Goal: Task Accomplishment & Management: Manage account settings

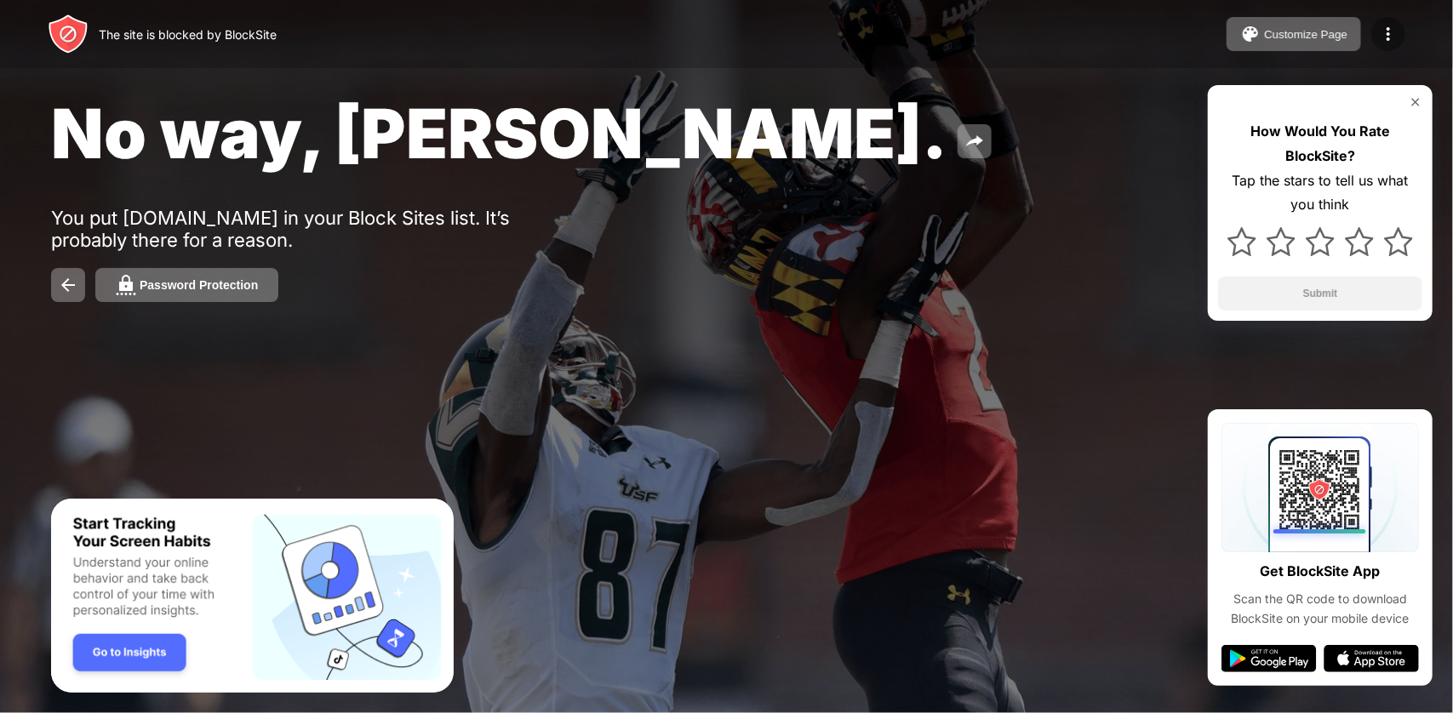
click at [1379, 24] on img at bounding box center [1388, 34] width 20 height 20
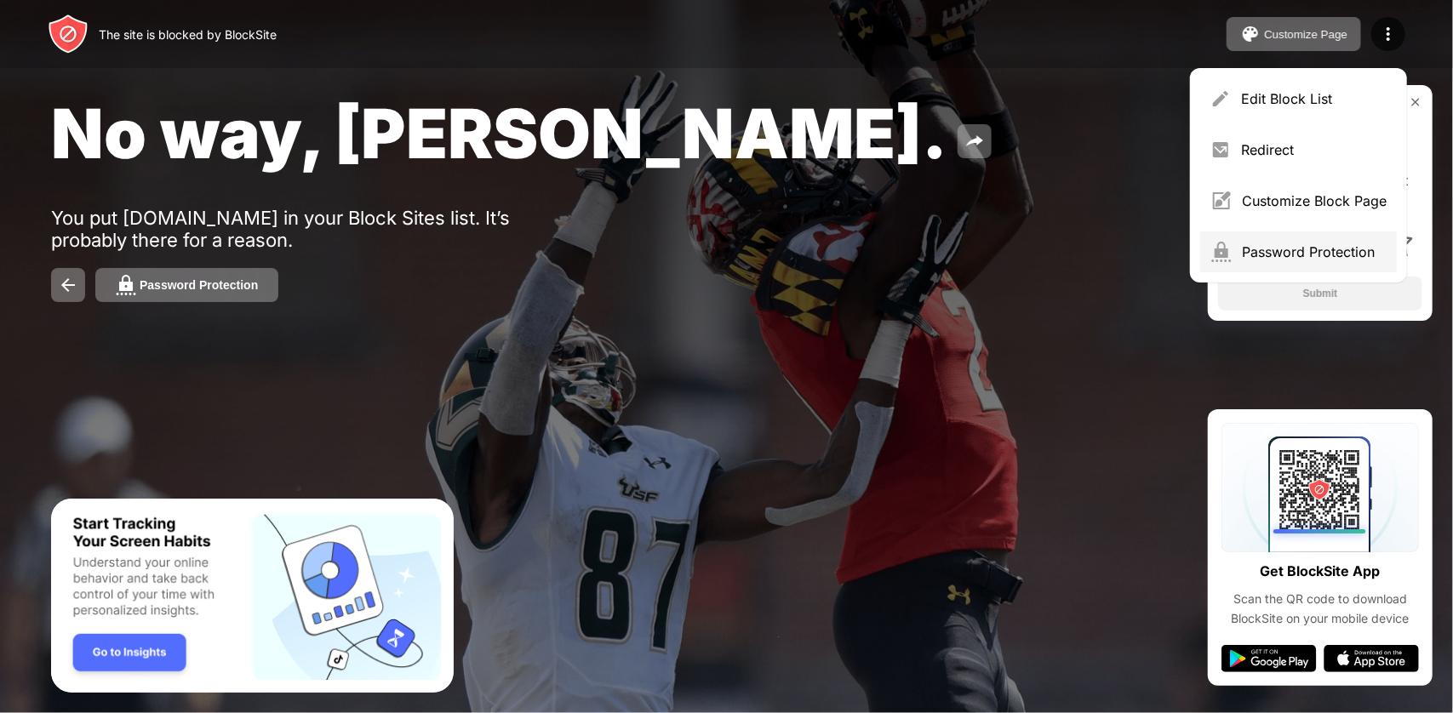
click at [1304, 239] on div "Password Protection" at bounding box center [1298, 252] width 197 height 41
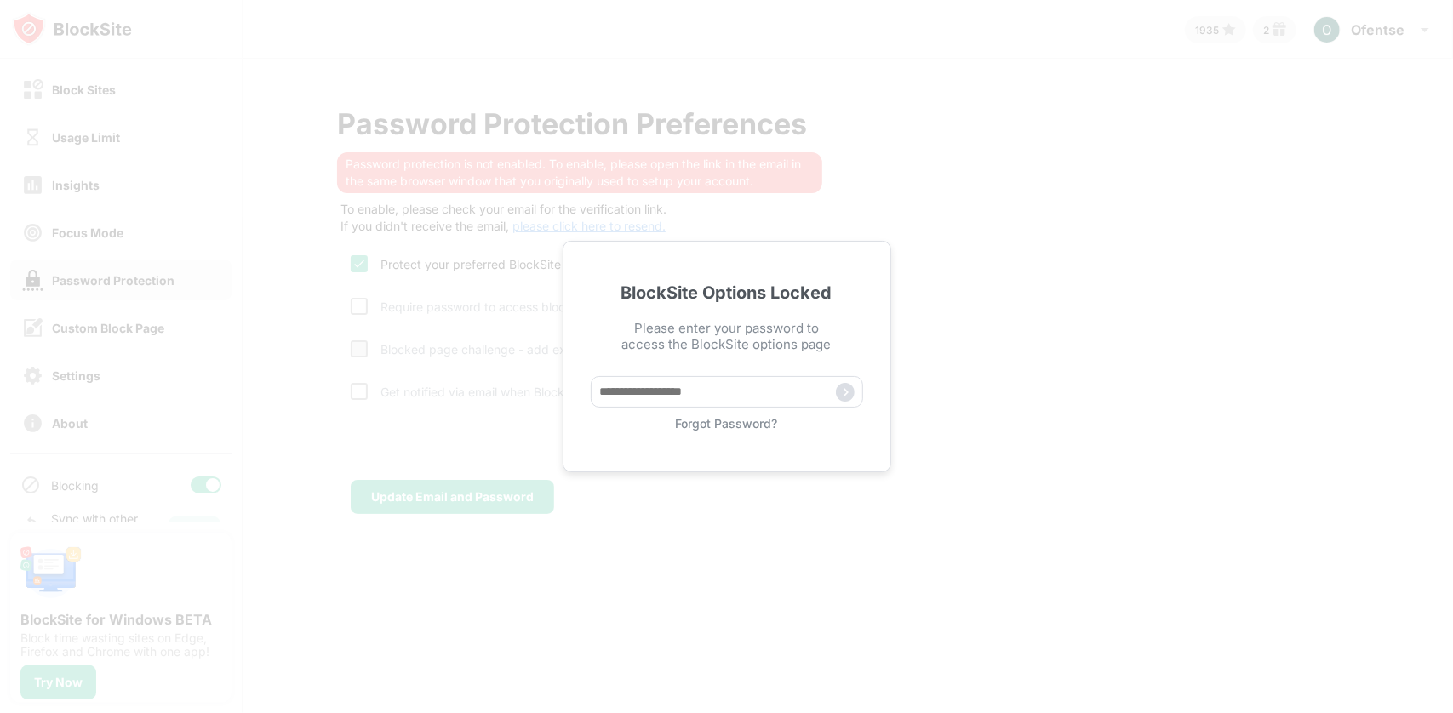
click at [739, 413] on div "Forgot Password?" at bounding box center [727, 403] width 272 height 54
click at [739, 416] on div "Forgot Password?" at bounding box center [727, 423] width 272 height 14
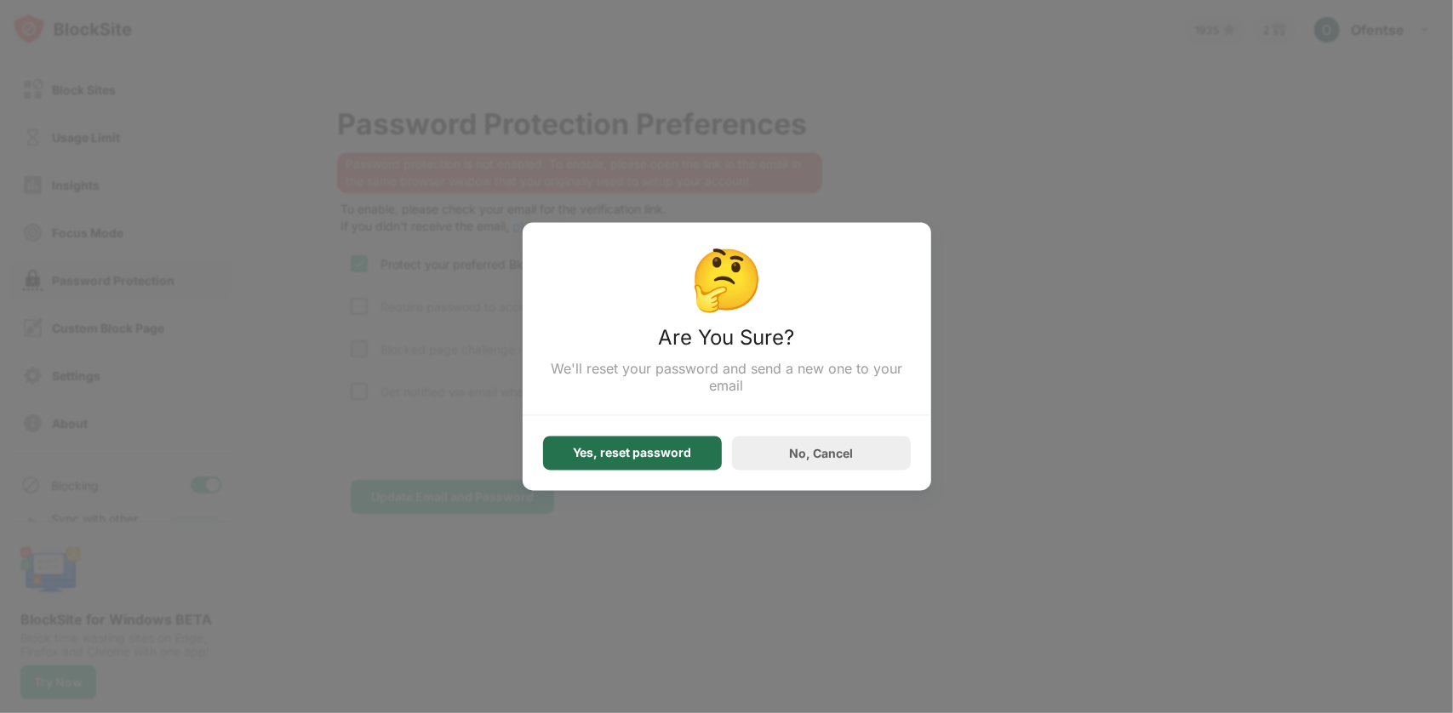
click at [694, 448] on div "Yes, reset password" at bounding box center [632, 454] width 179 height 34
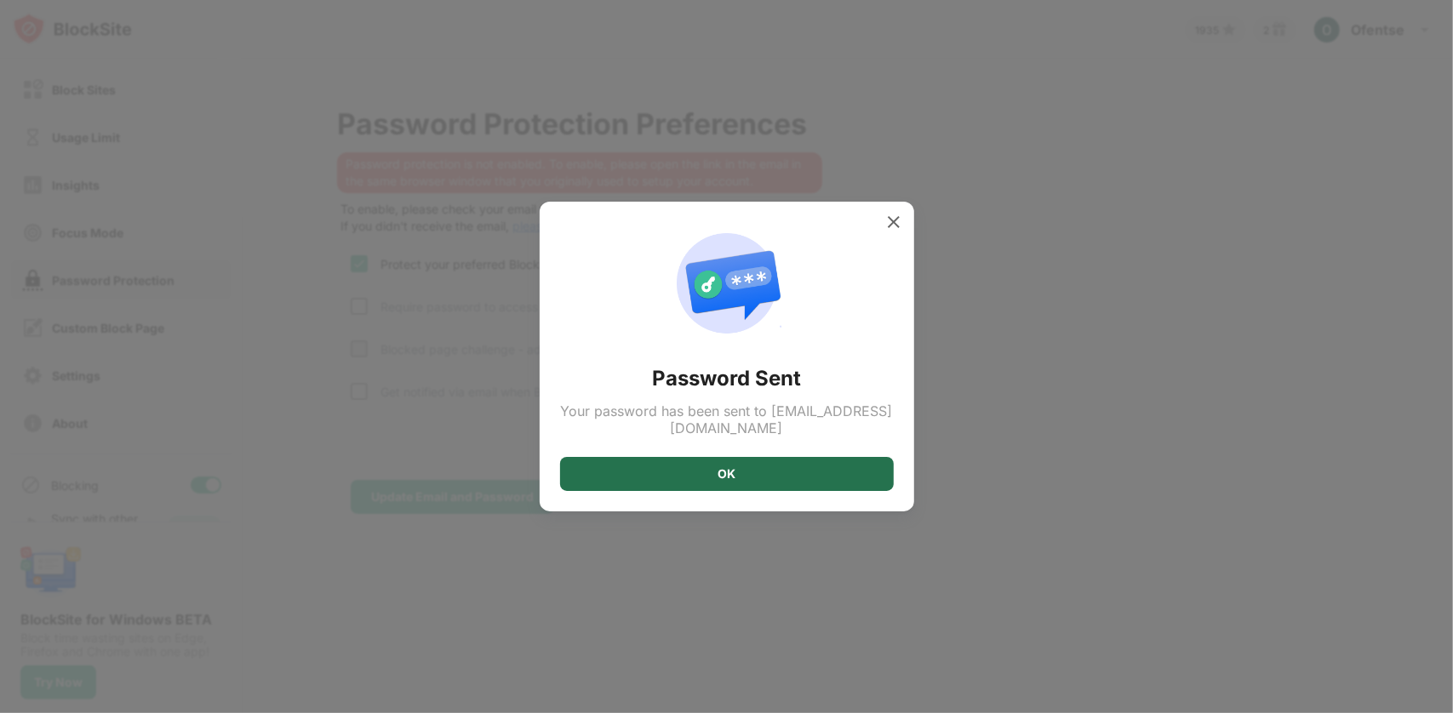
click at [690, 460] on div "OK" at bounding box center [727, 474] width 334 height 34
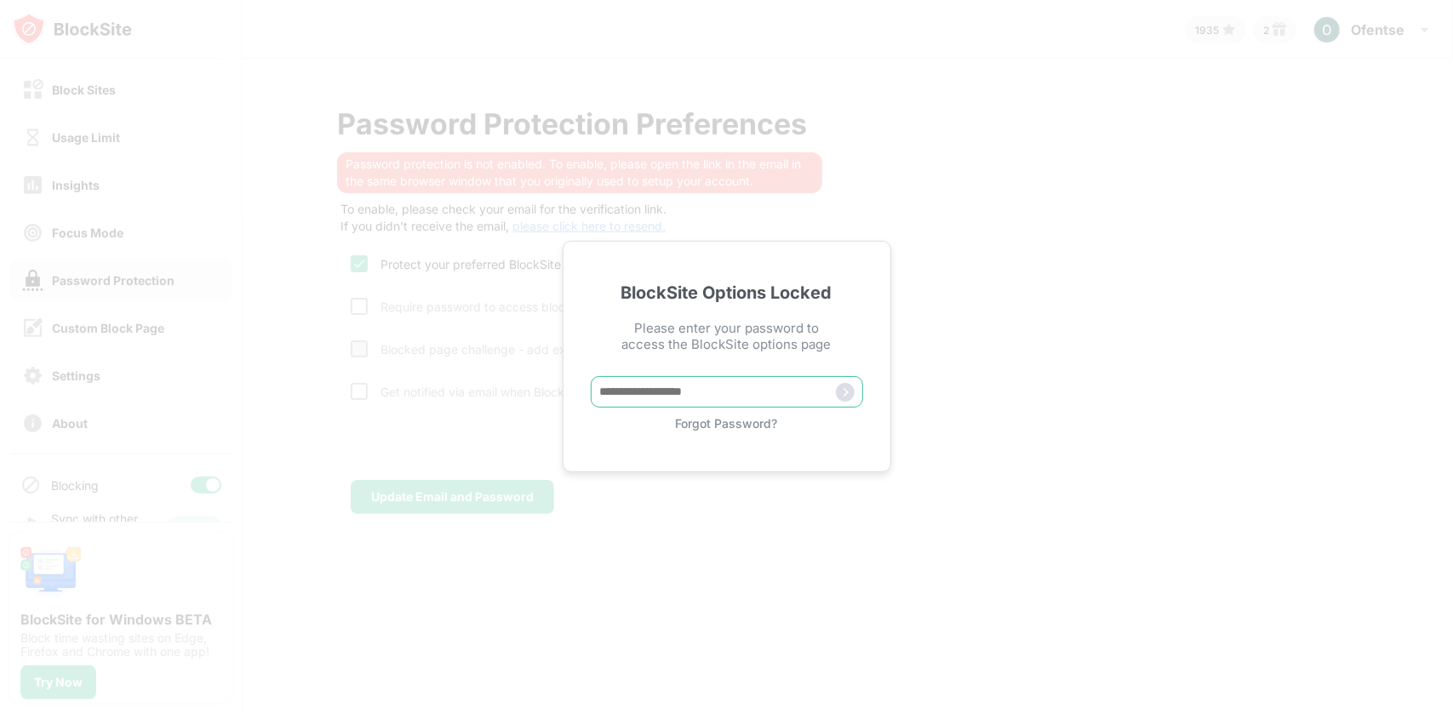
click at [670, 376] on input "text" at bounding box center [727, 392] width 272 height 32
paste input "*****"
type input "*****"
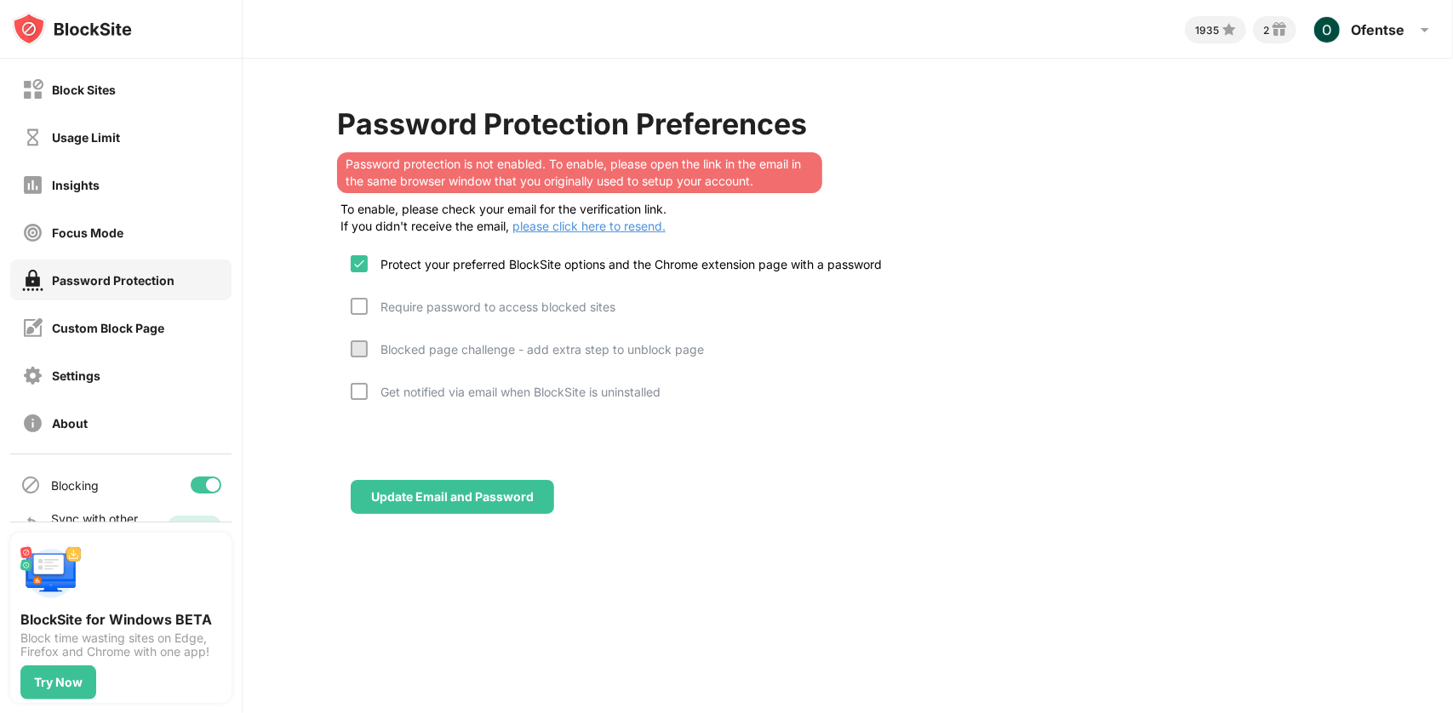
click at [128, 110] on div "Block Sites Usage Limit Insights Focus Mode Password Protection Custom Block Pa…" at bounding box center [121, 256] width 242 height 395
click at [133, 103] on div "Block Sites" at bounding box center [120, 89] width 221 height 41
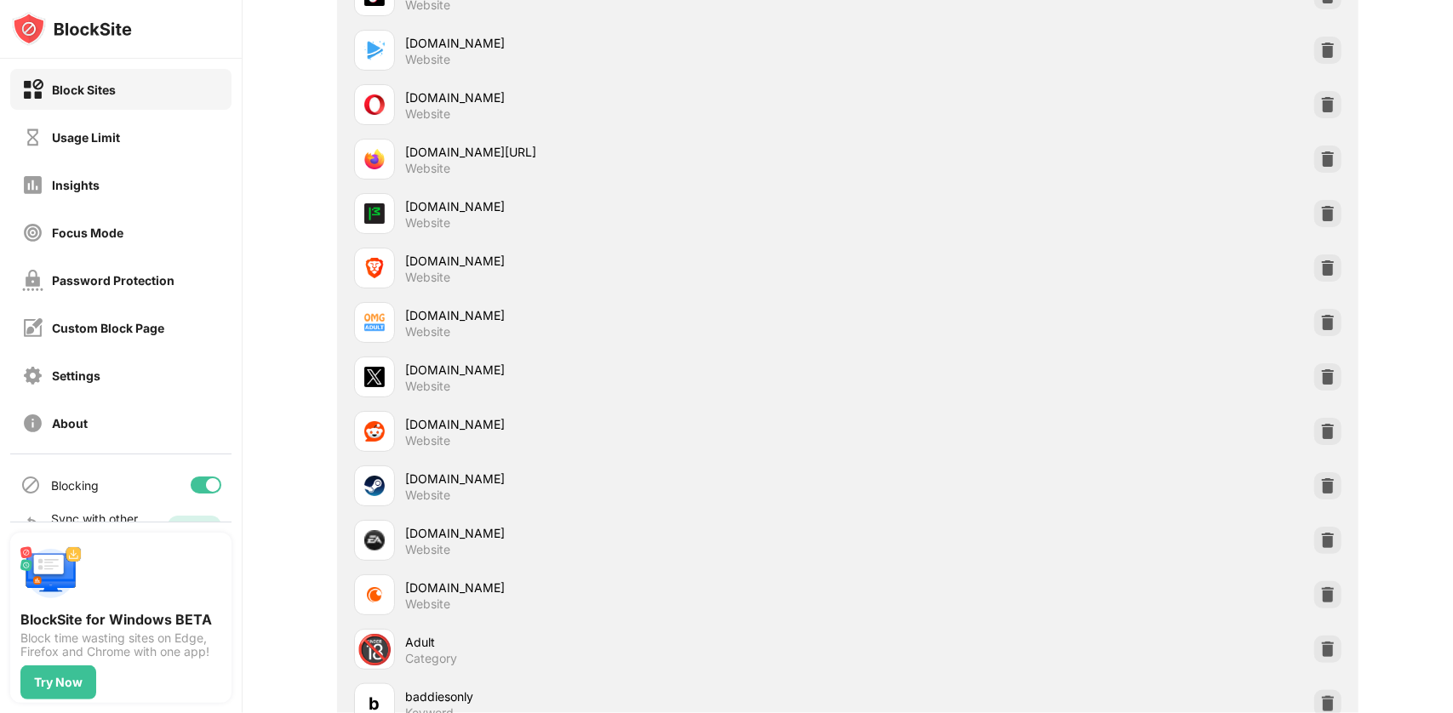
scroll to position [1107, 0]
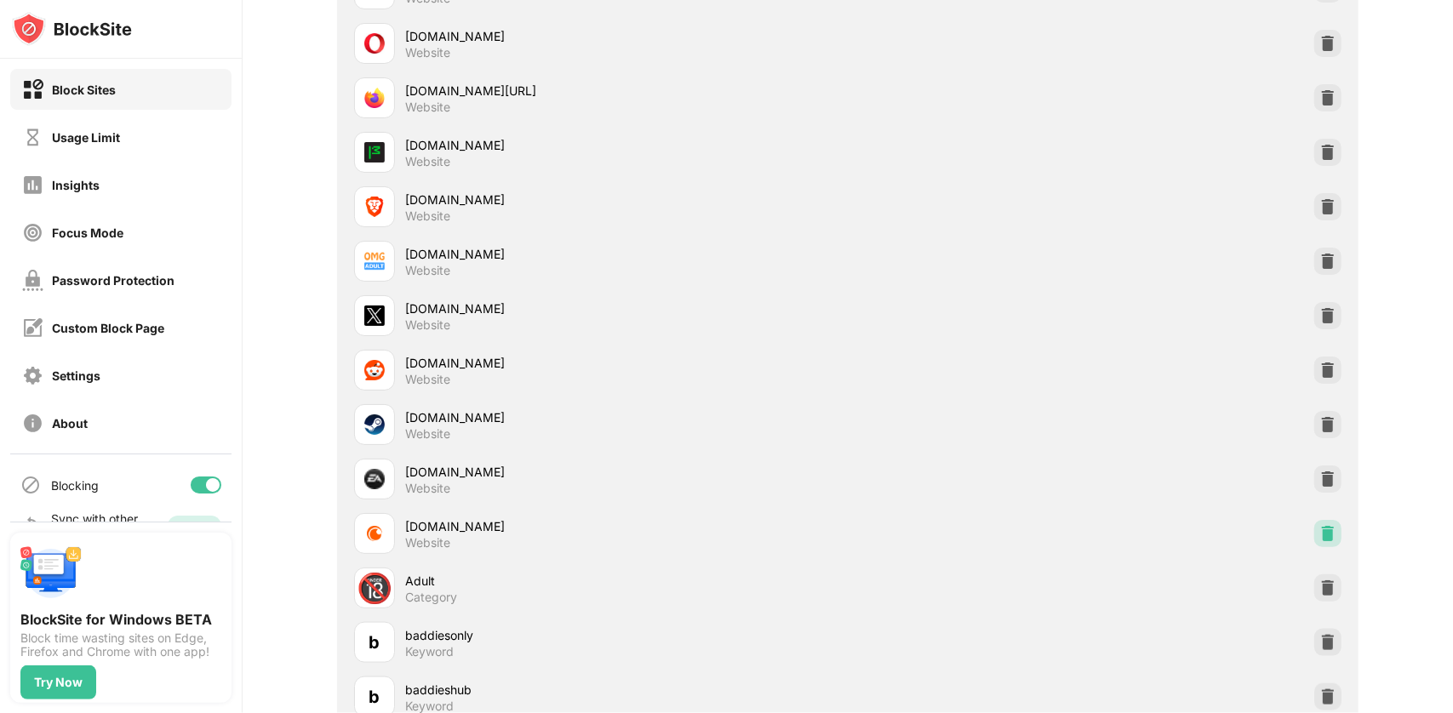
click at [1315, 530] on div at bounding box center [1328, 533] width 27 height 27
click at [1330, 491] on div "[DOMAIN_NAME] Website" at bounding box center [847, 479] width 1001 height 54
click at [1321, 527] on img at bounding box center [1328, 533] width 17 height 17
click at [1333, 478] on img at bounding box center [1328, 479] width 17 height 17
click at [1332, 434] on div at bounding box center [1328, 424] width 27 height 27
